Goal: Complete application form

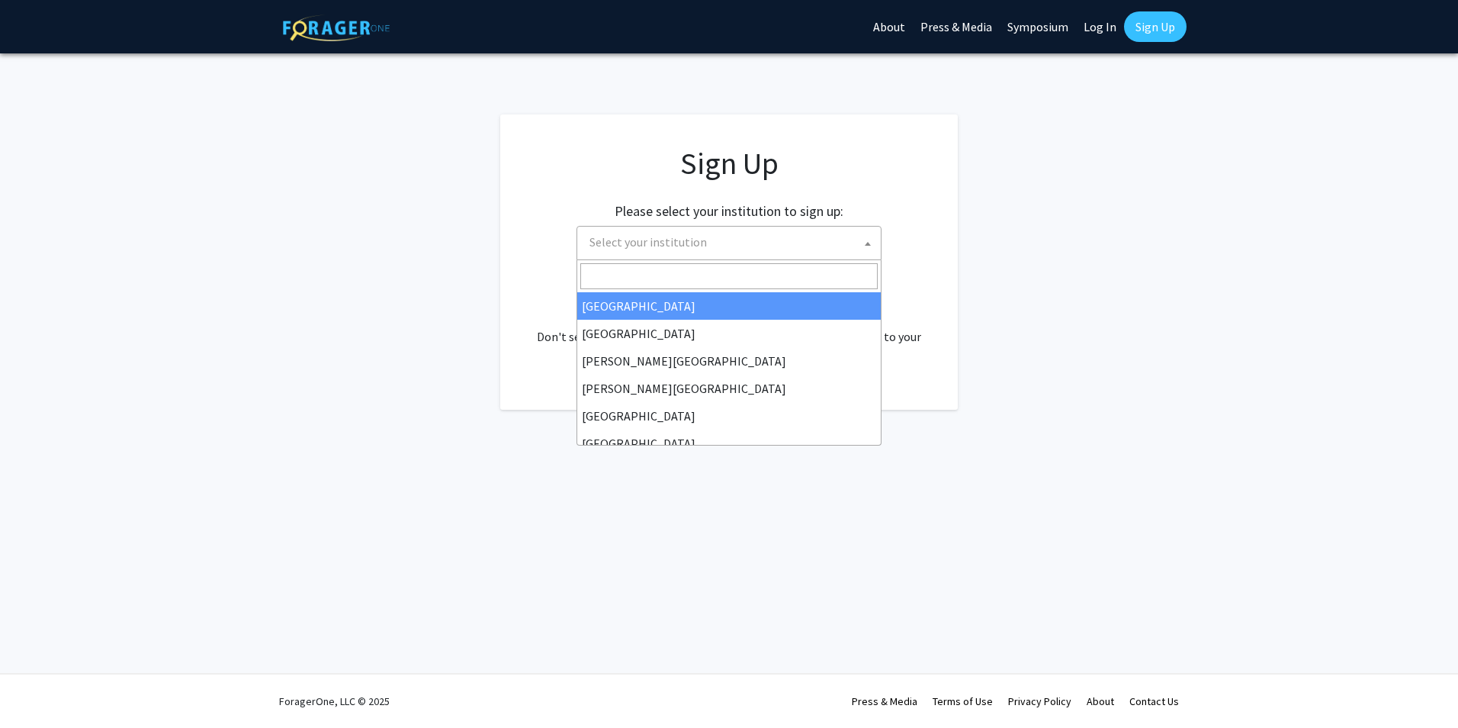
click at [689, 247] on span "Select your institution" at bounding box center [647, 241] width 117 height 15
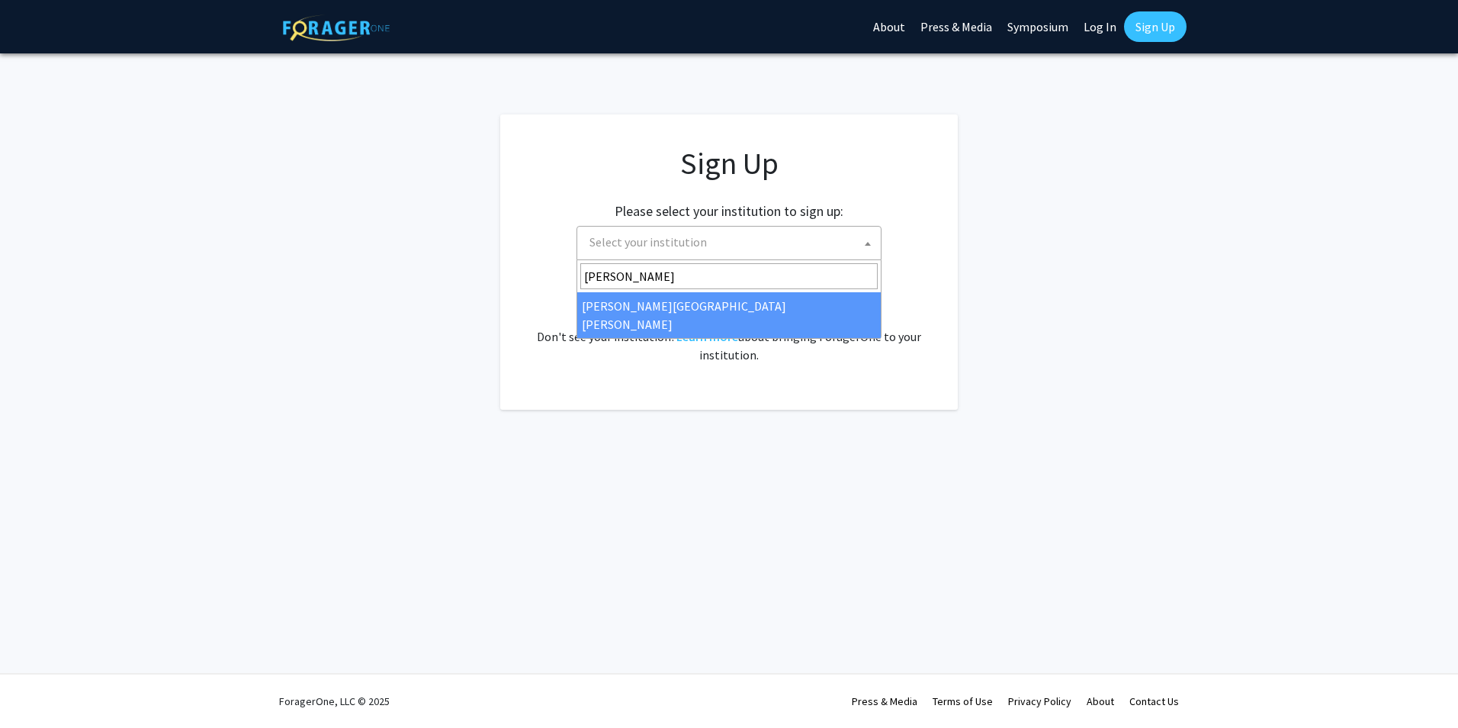
type input "[PERSON_NAME]"
select select "1"
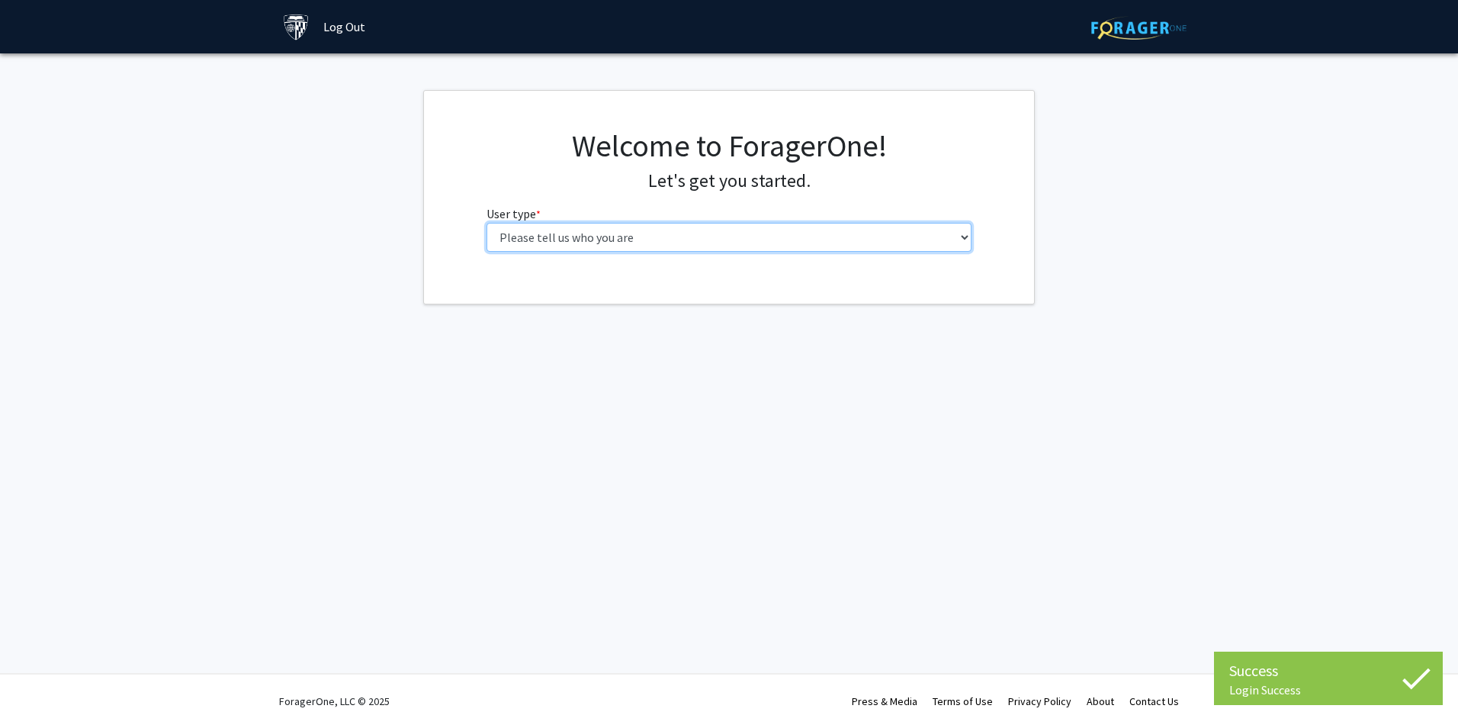
click at [965, 236] on select "Please tell us who you are Undergraduate Student Master's Student Doctoral Cand…" at bounding box center [730, 237] width 486 height 29
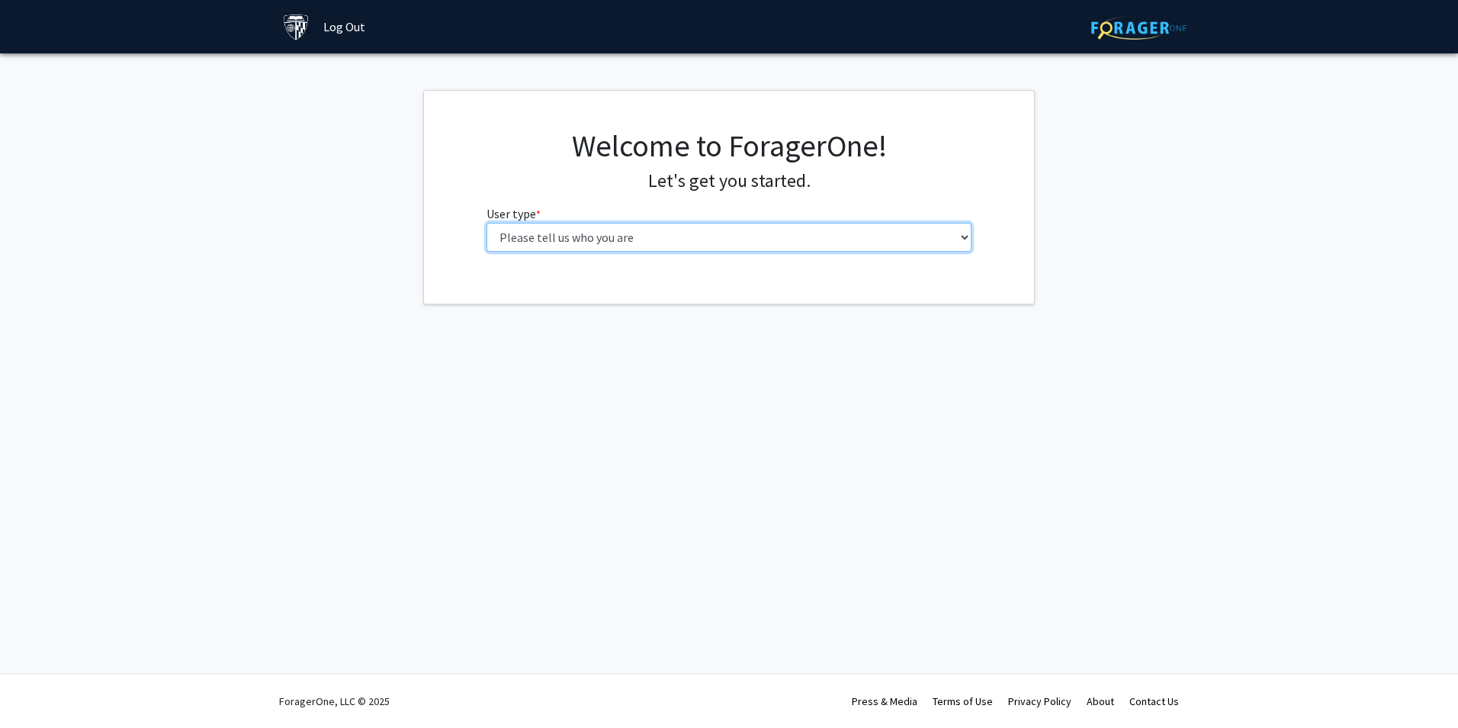
select select "3: doc"
click at [487, 223] on select "Please tell us who you are Undergraduate Student Master's Student Doctoral Cand…" at bounding box center [730, 237] width 486 height 29
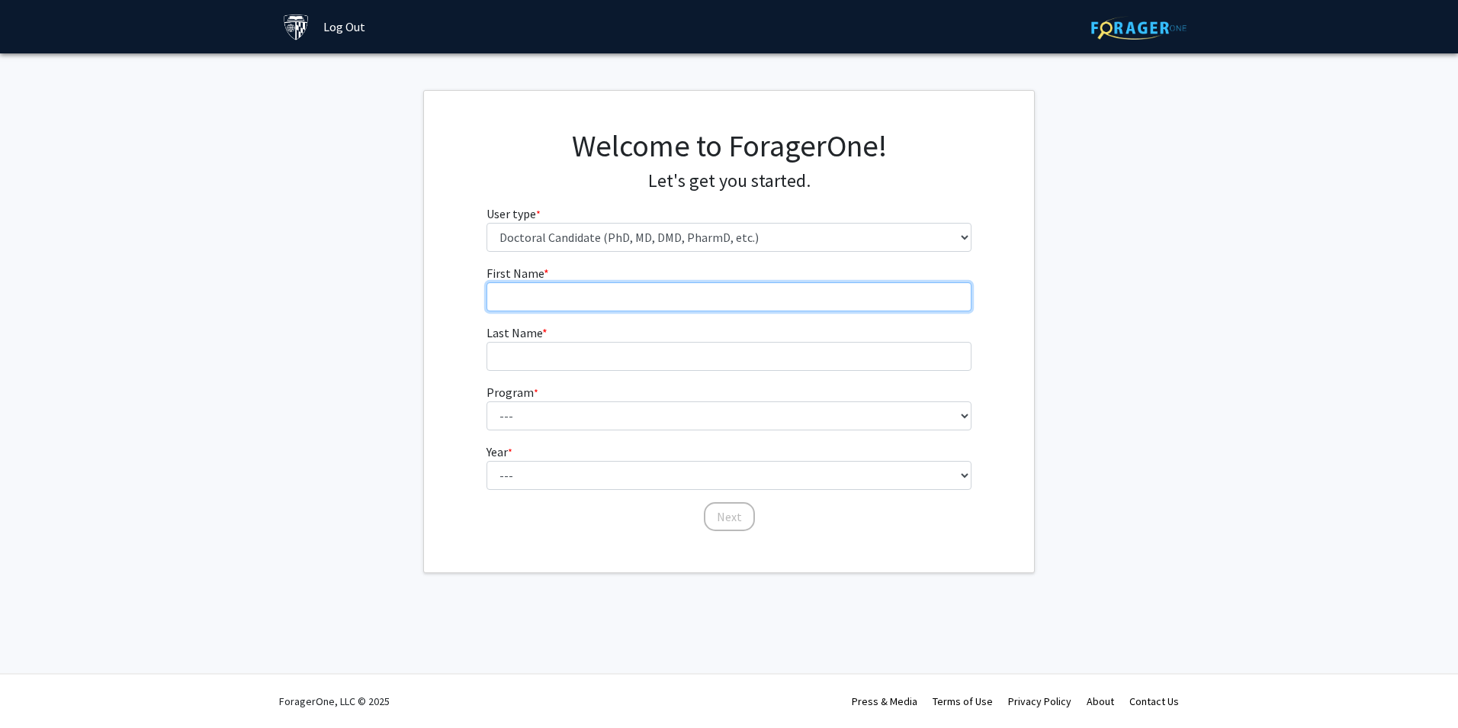
click at [764, 302] on input "First Name * required" at bounding box center [730, 296] width 486 height 29
type input "[PERSON_NAME]"
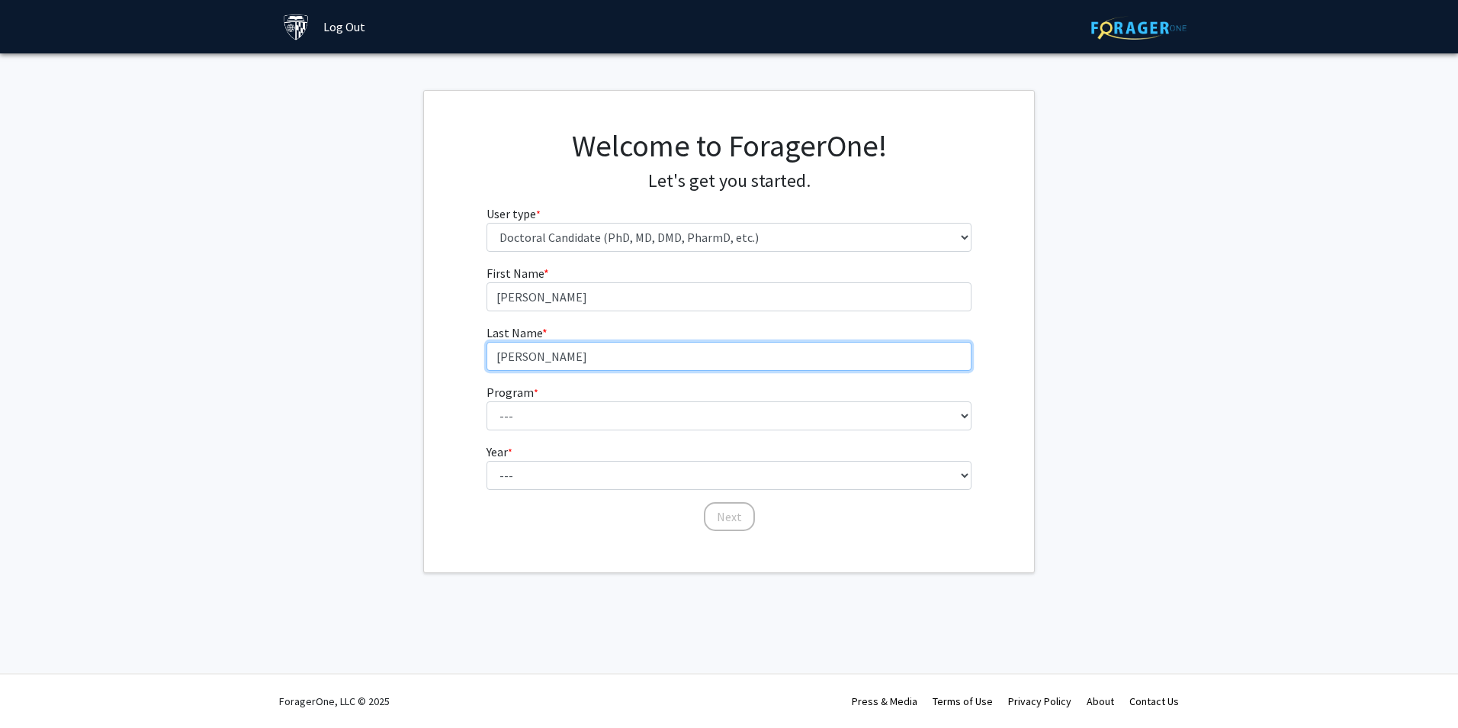
type input "[PERSON_NAME]"
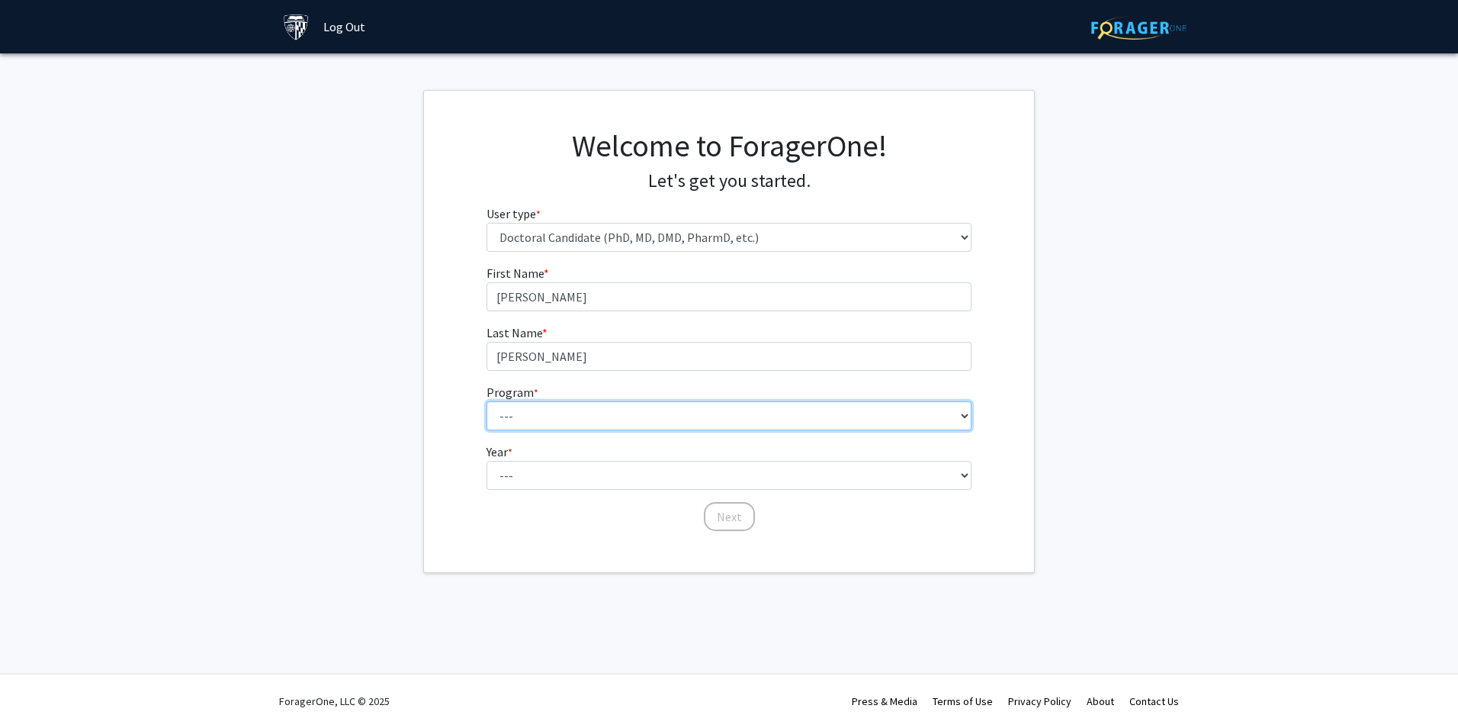
click at [872, 423] on select "--- Adult-Gerontological Acute Care Nurse Practitioner Adult-Gerontological Cri…" at bounding box center [730, 415] width 486 height 29
select select "50: 53"
click at [487, 401] on select "--- Adult-Gerontological Acute Care Nurse Practitioner Adult-Gerontological Cri…" at bounding box center [730, 415] width 486 height 29
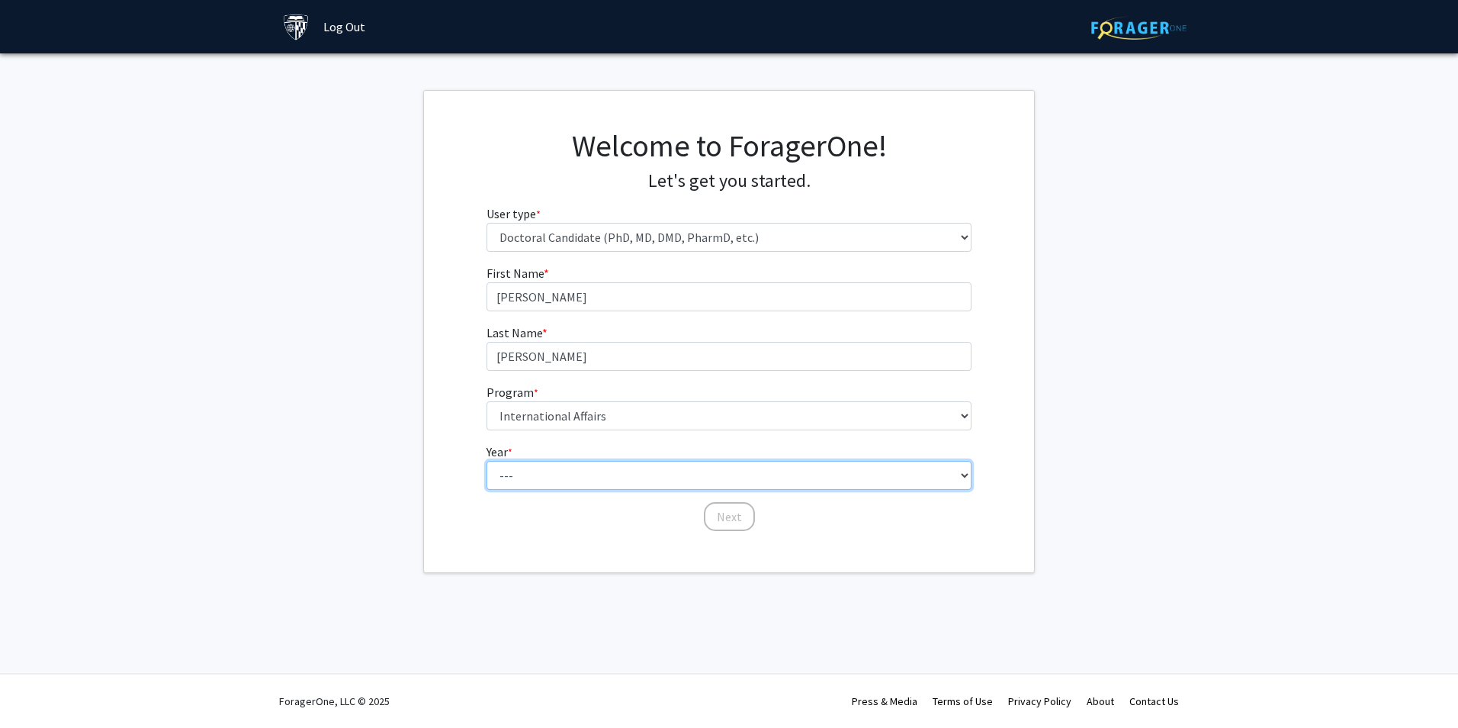
click at [946, 477] on select "--- First Year Second Year Third Year Fourth Year Fifth Year Sixth Year Seventh…" at bounding box center [730, 475] width 486 height 29
select select "1: first_year"
click at [487, 461] on select "--- First Year Second Year Third Year Fourth Year Fifth Year Sixth Year Seventh…" at bounding box center [730, 475] width 486 height 29
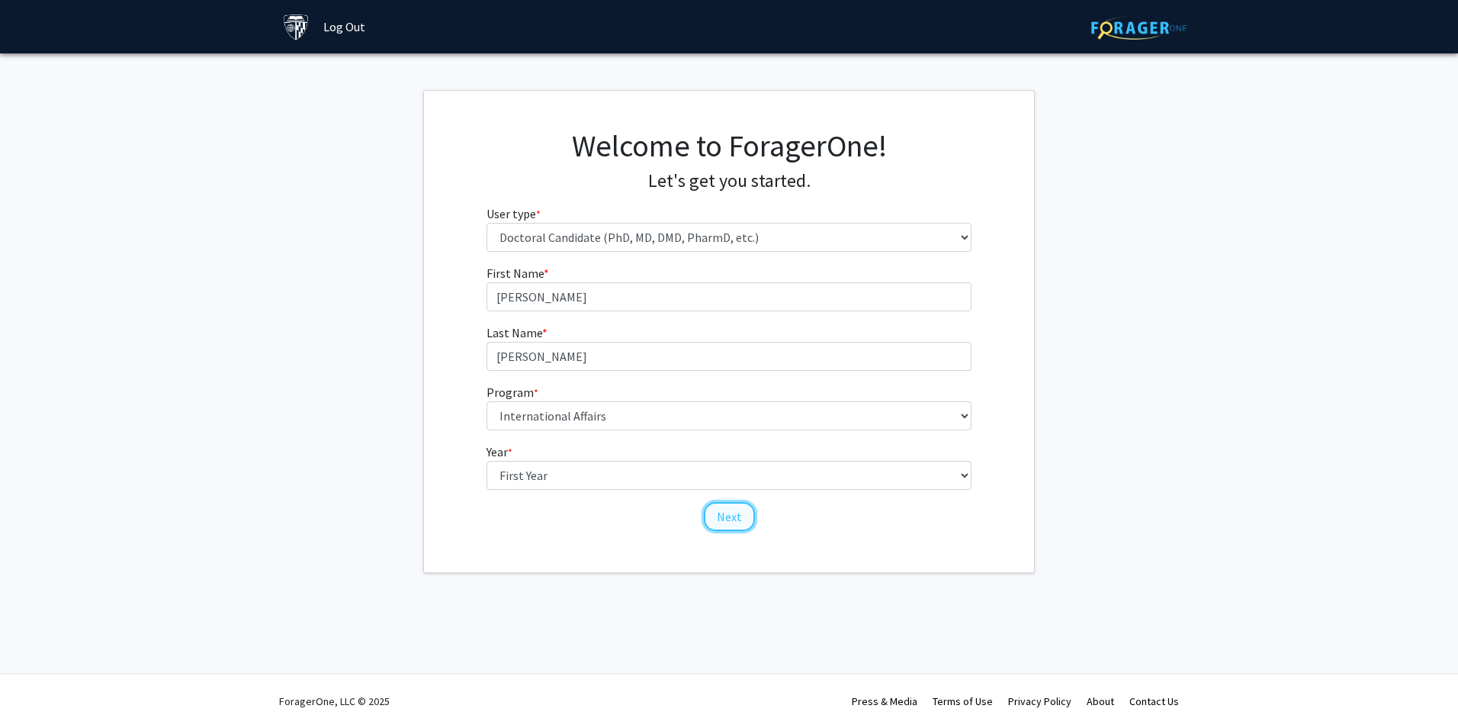
click at [744, 521] on button "Next" at bounding box center [729, 516] width 51 height 29
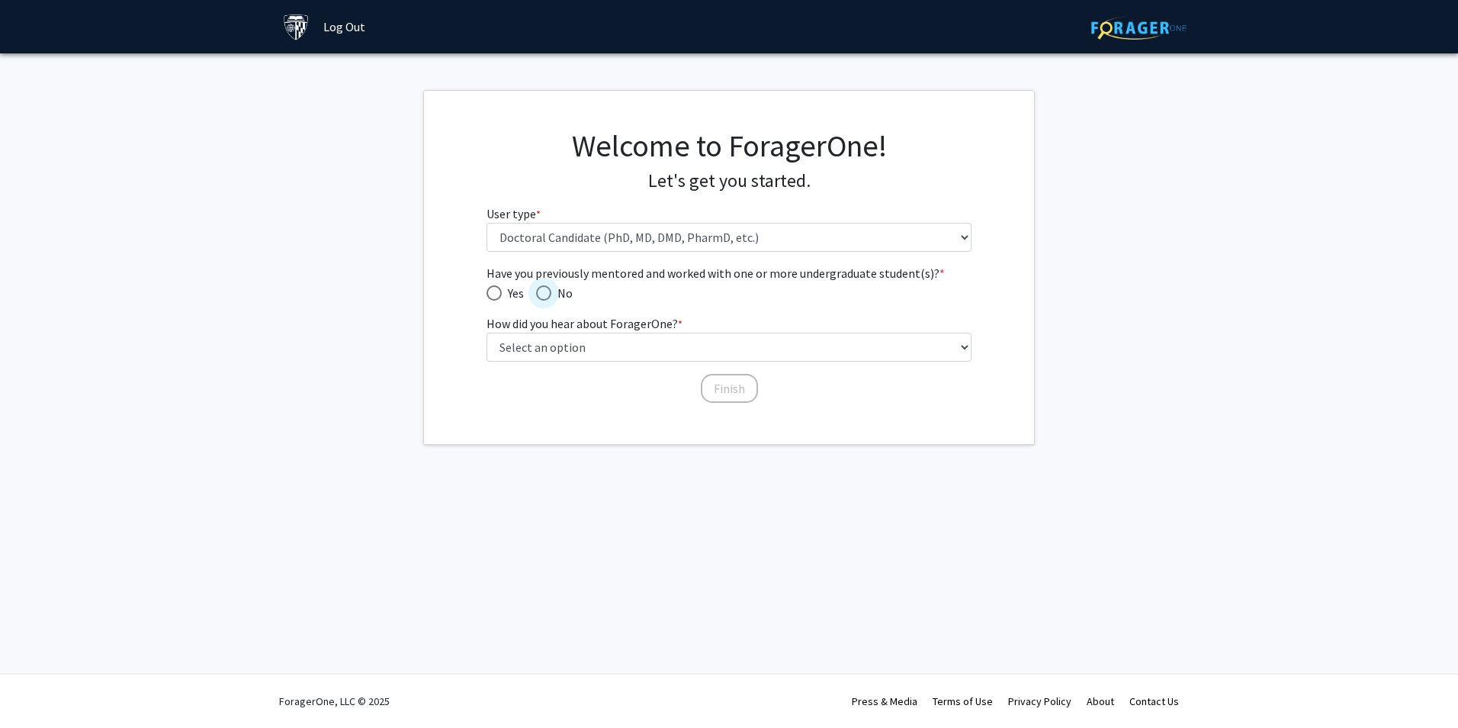
click at [544, 293] on span "Have you previously mentored and worked with one or more undergraduate student(…" at bounding box center [544, 293] width 0 height 0
click at [543, 292] on input "No" at bounding box center [543, 292] width 15 height 15
radio input "true"
click at [879, 344] on select "Select an option Peer/student recommendation Faculty/staff recommendation Unive…" at bounding box center [730, 346] width 486 height 29
select select "3: university_website"
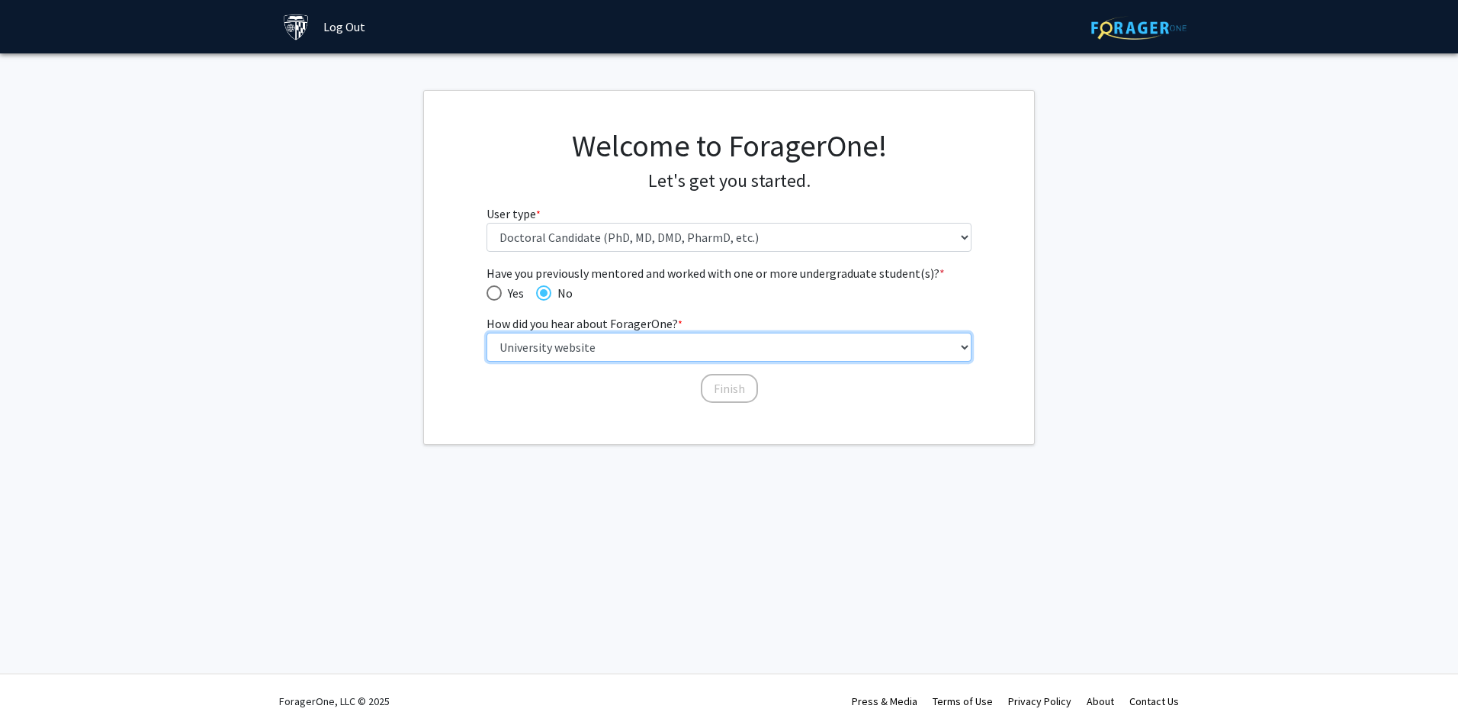
click at [487, 332] on select "Select an option Peer/student recommendation Faculty/staff recommendation Unive…" at bounding box center [730, 346] width 486 height 29
click at [750, 383] on button "Finish" at bounding box center [729, 388] width 57 height 29
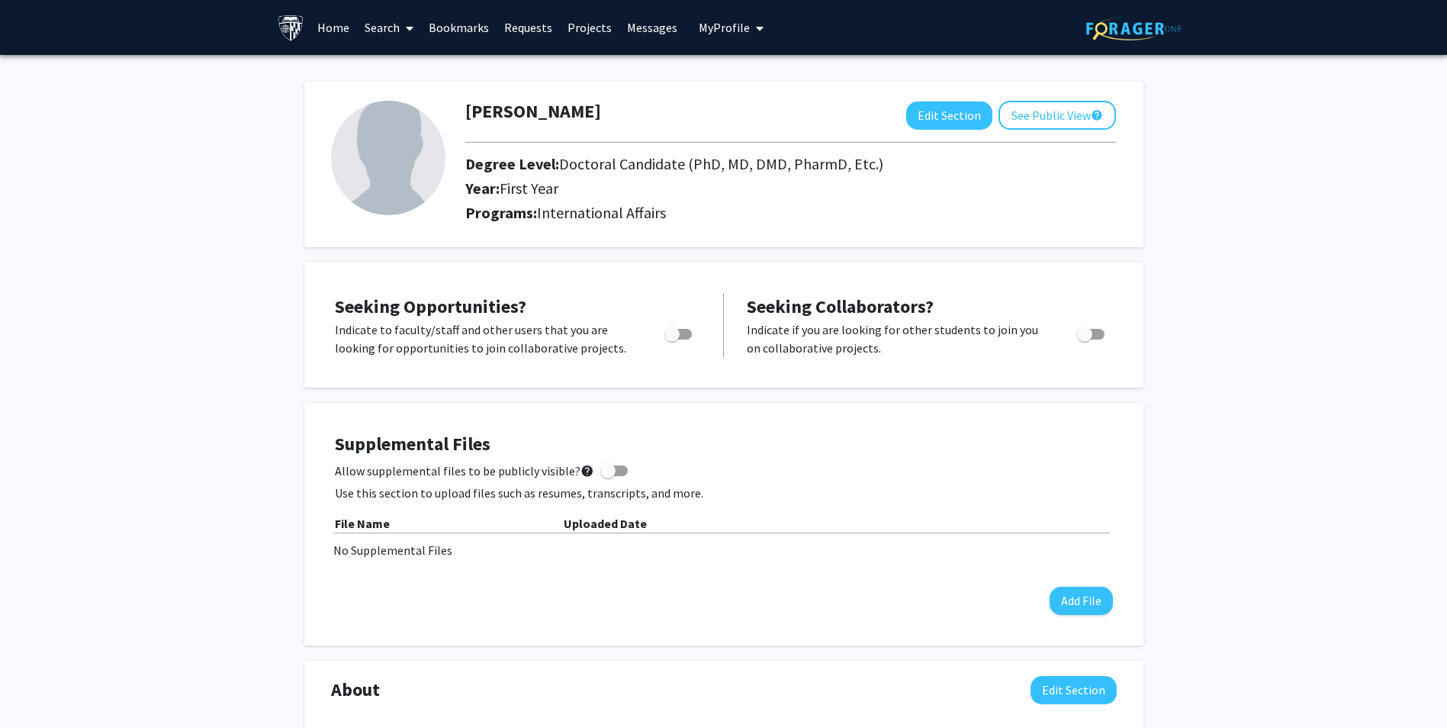
click at [331, 32] on link "Home" at bounding box center [333, 27] width 47 height 53
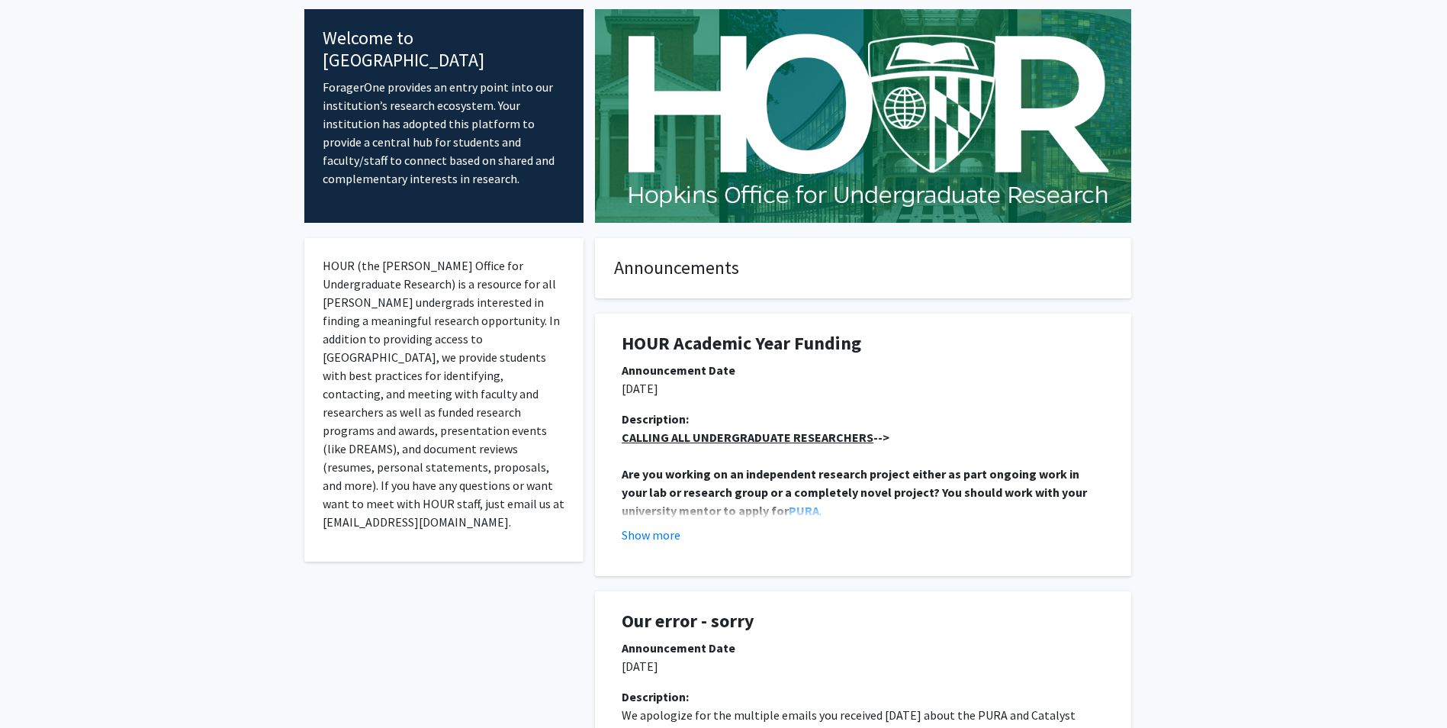
scroll to position [85, 0]
